Goal: Task Accomplishment & Management: Use online tool/utility

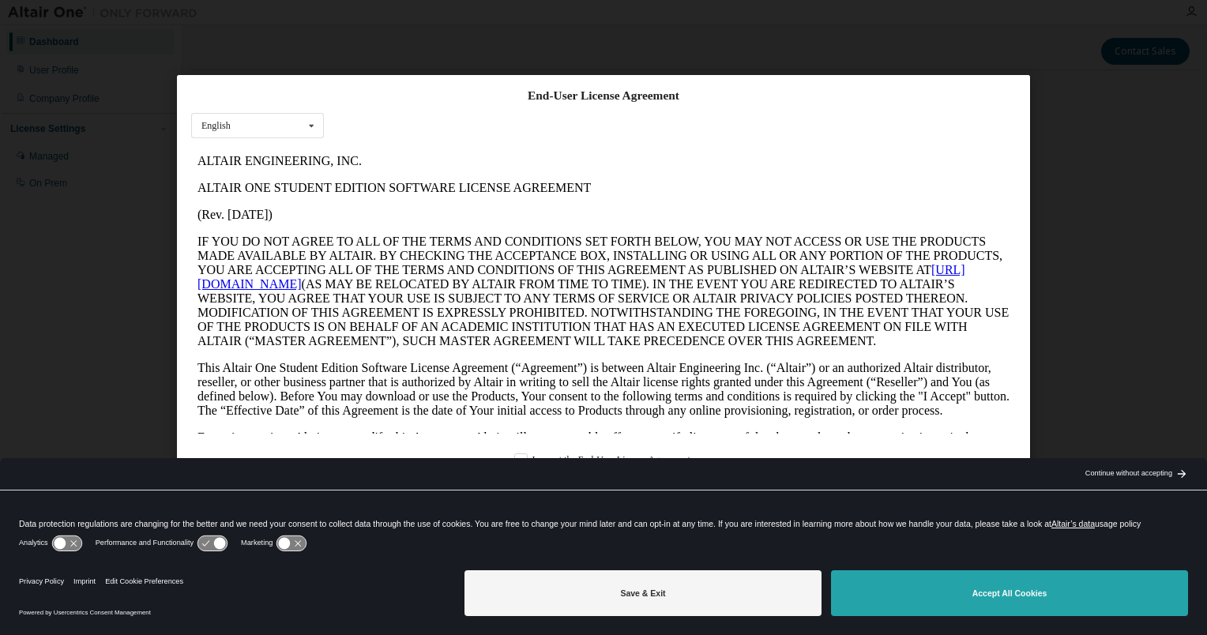
click at [988, 588] on button "Accept All Cookies" at bounding box center [1009, 593] width 357 height 46
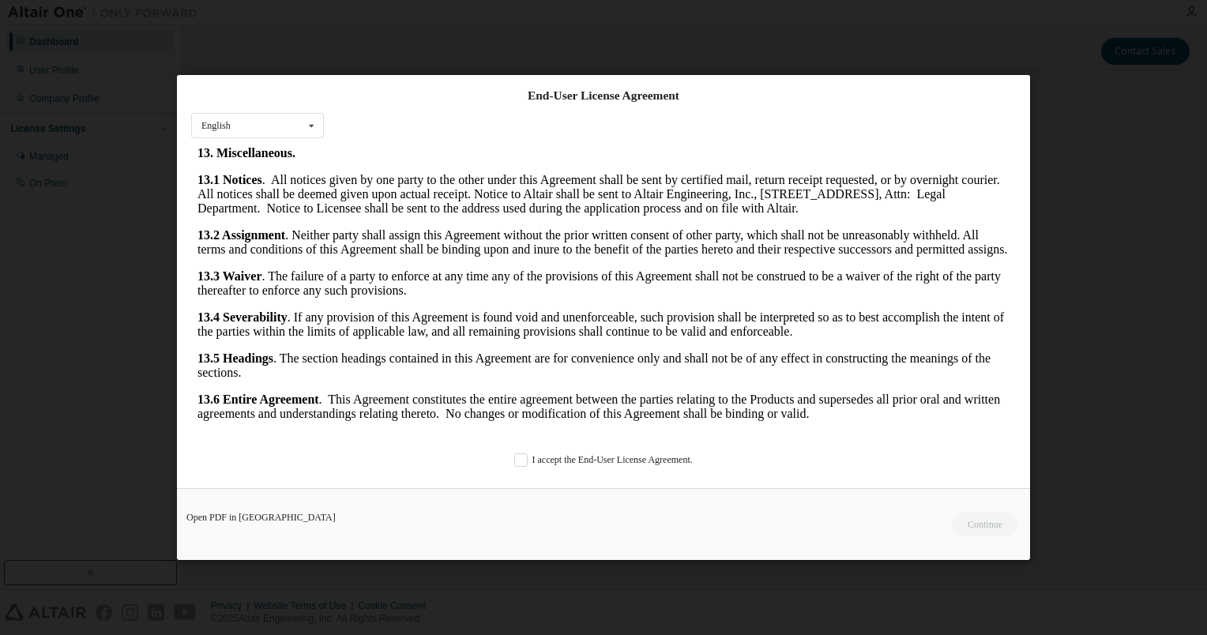
scroll to position [7, 0]
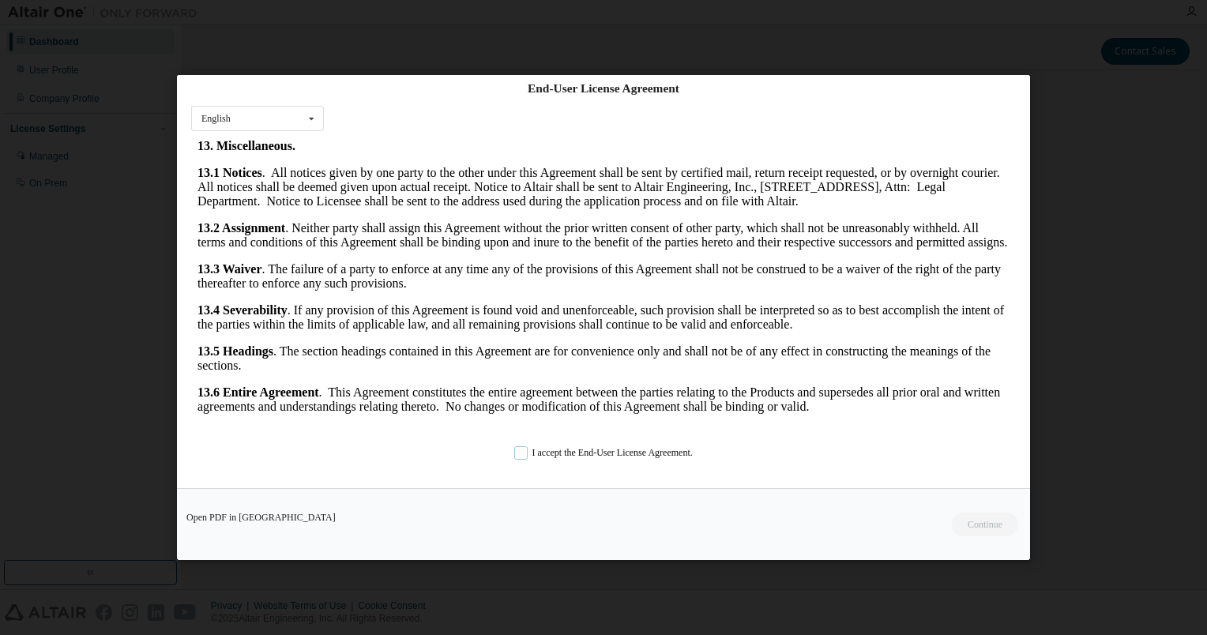
click at [514, 450] on label "I accept the End-User License Agreement." at bounding box center [603, 452] width 179 height 13
click at [977, 531] on button "Continue" at bounding box center [984, 525] width 68 height 24
